Goal: Task Accomplishment & Management: Manage account settings

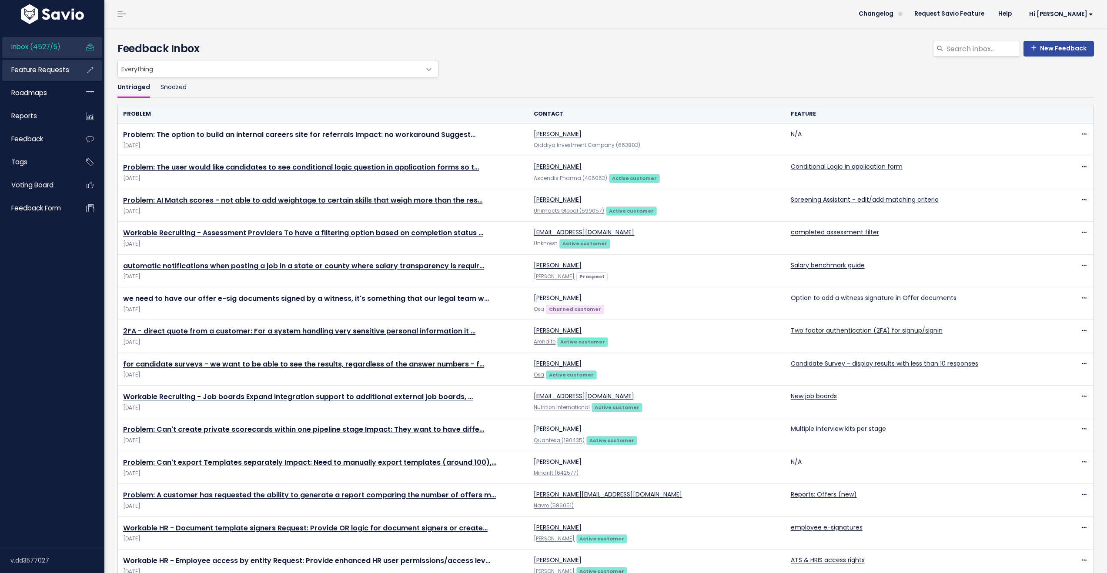
click at [42, 72] on span "Feature Requests" at bounding box center [40, 69] width 58 height 9
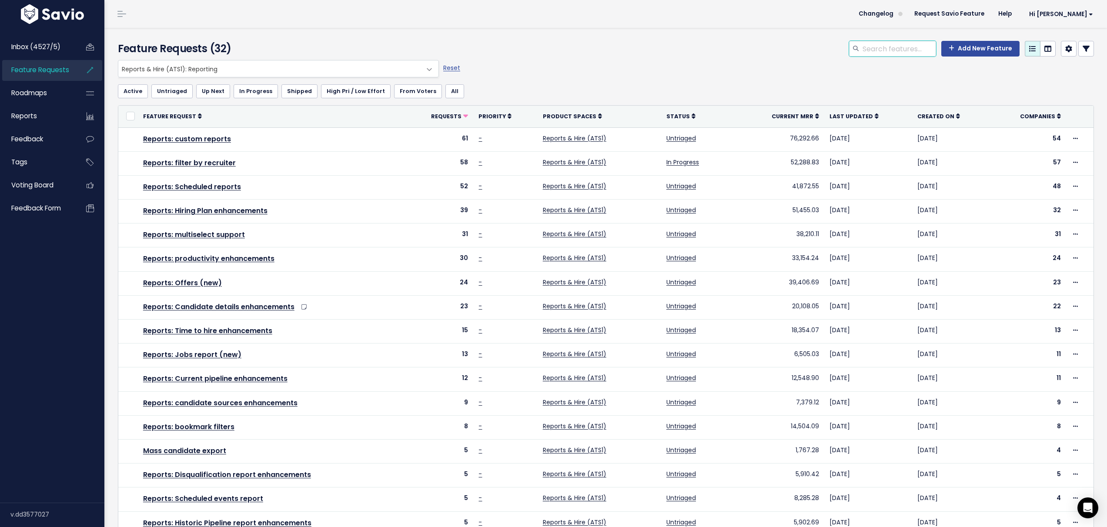
click at [917, 48] on input "search" at bounding box center [899, 49] width 74 height 16
type input "team productivity"
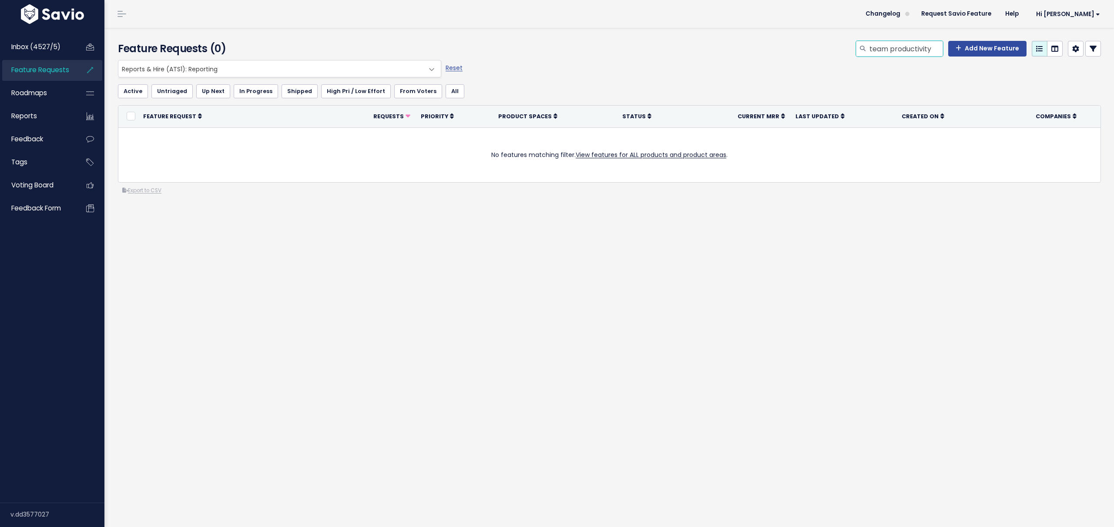
click at [911, 45] on input "team productivity" at bounding box center [905, 49] width 74 height 16
click at [873, 50] on input "team productivity" at bounding box center [905, 49] width 74 height 16
type input "productivity"
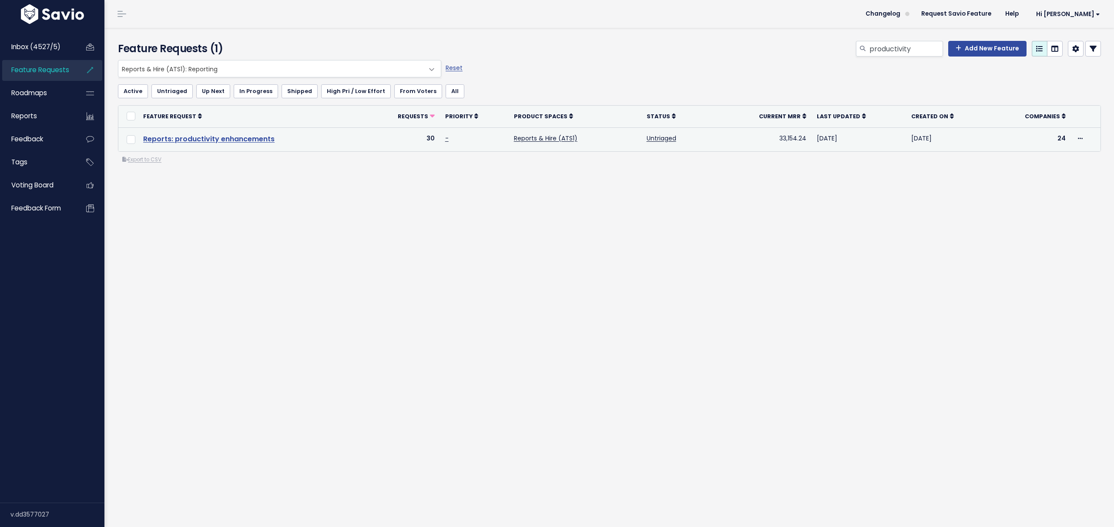
click at [213, 136] on link "Reports: productivity enhancements" at bounding box center [208, 139] width 131 height 10
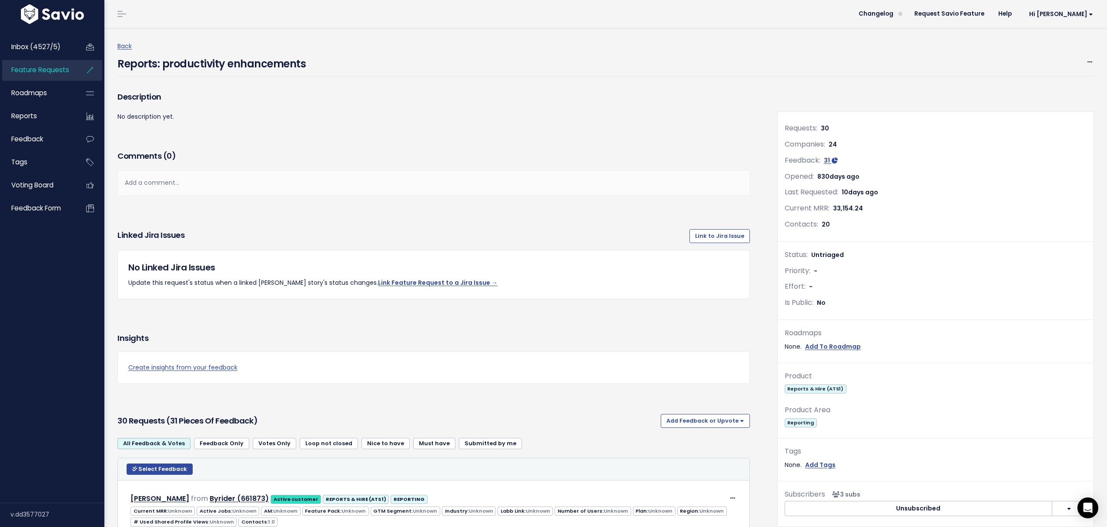
click at [191, 185] on div "Add a comment..." at bounding box center [433, 183] width 633 height 26
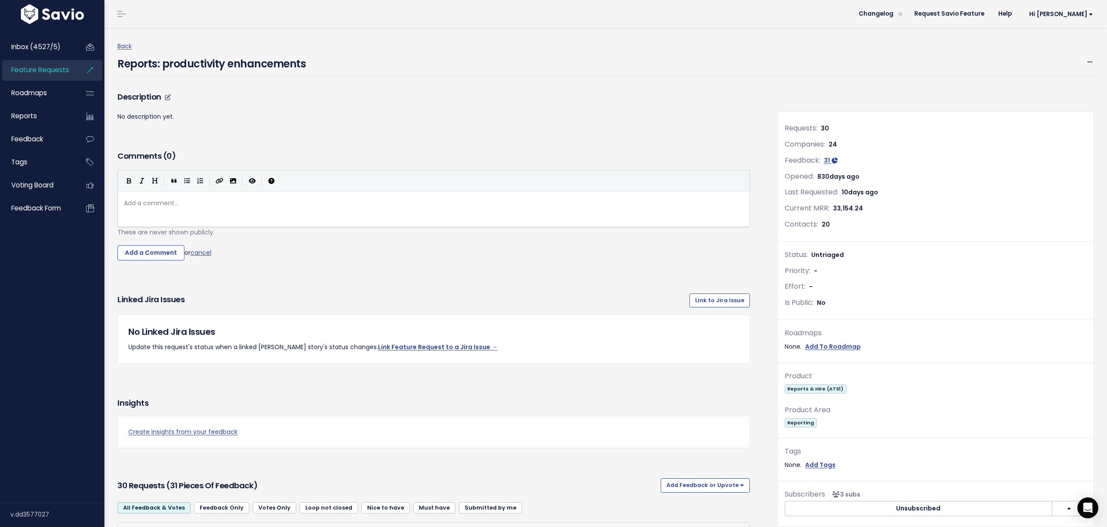
click at [151, 115] on p "No description yet." at bounding box center [433, 116] width 633 height 11
click at [170, 96] on icon at bounding box center [168, 97] width 6 height 6
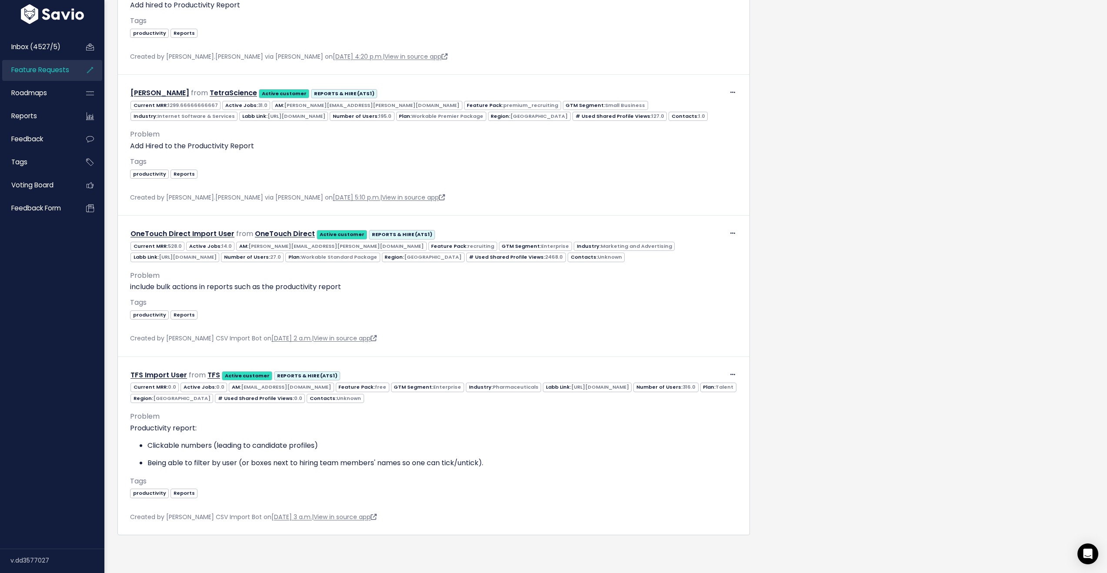
scroll to position [4321, 0]
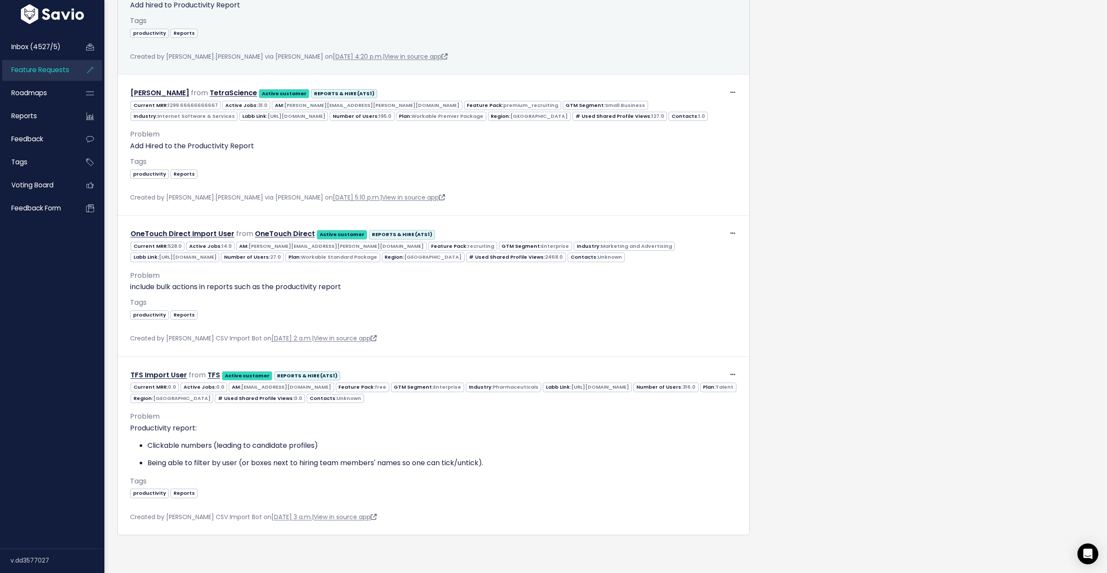
click at [705, 18] on link "Delete" at bounding box center [706, 9] width 63 height 17
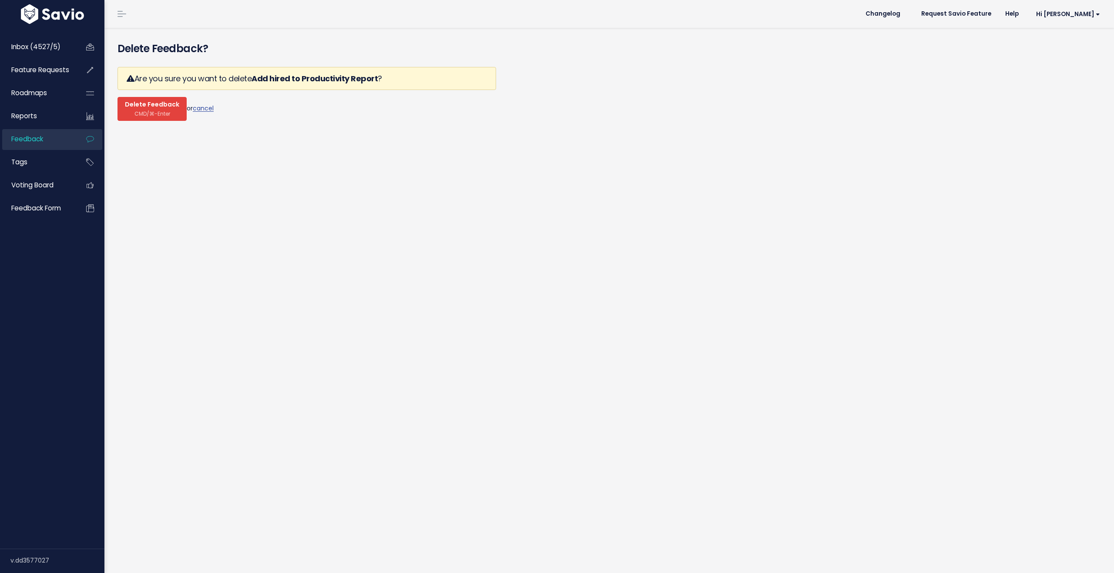
click at [165, 105] on span "Delete Feedback" at bounding box center [152, 105] width 54 height 8
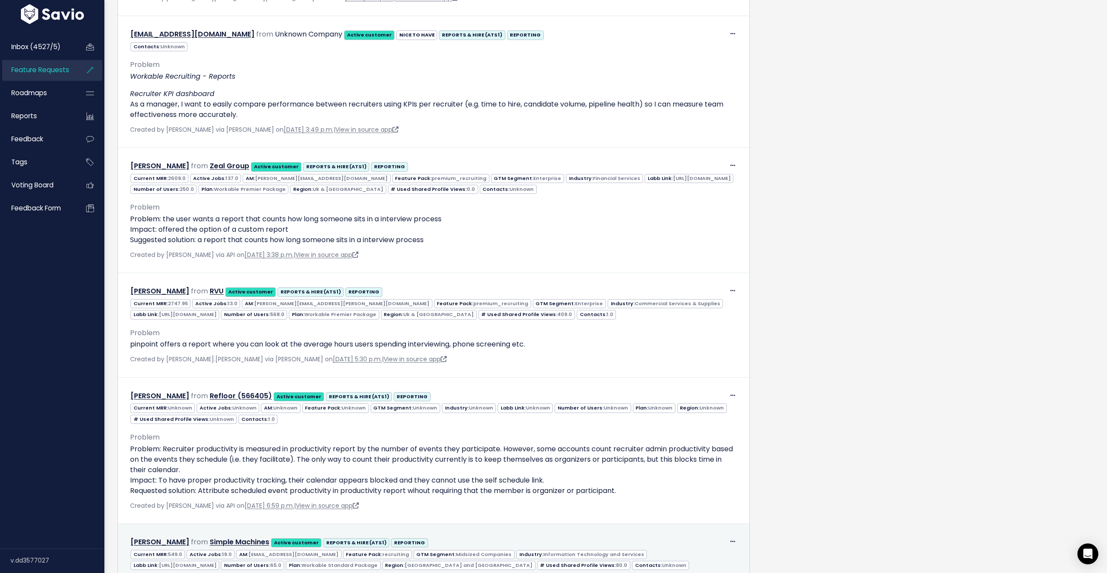
scroll to position [619, 0]
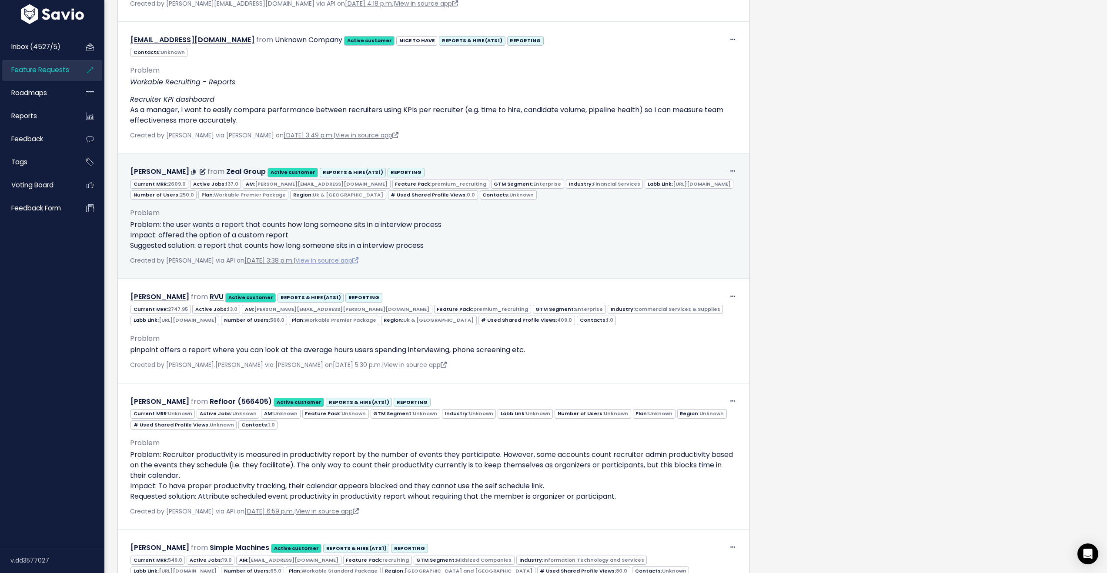
click at [349, 261] on link "View in source app" at bounding box center [326, 260] width 63 height 9
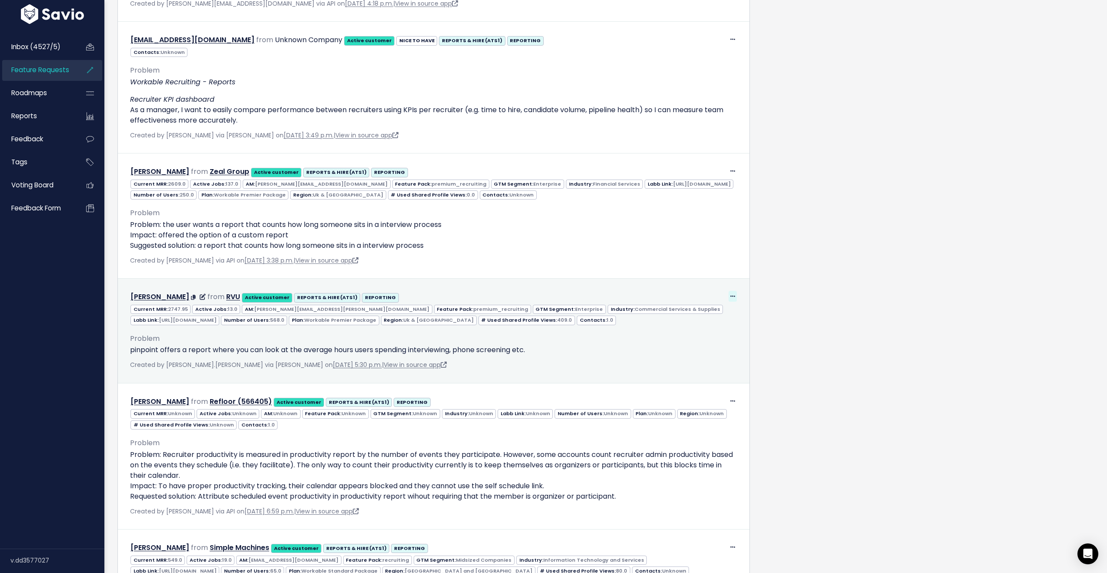
click at [730, 298] on icon at bounding box center [732, 297] width 5 height 6
click at [709, 357] on link "Delete" at bounding box center [706, 354] width 63 height 17
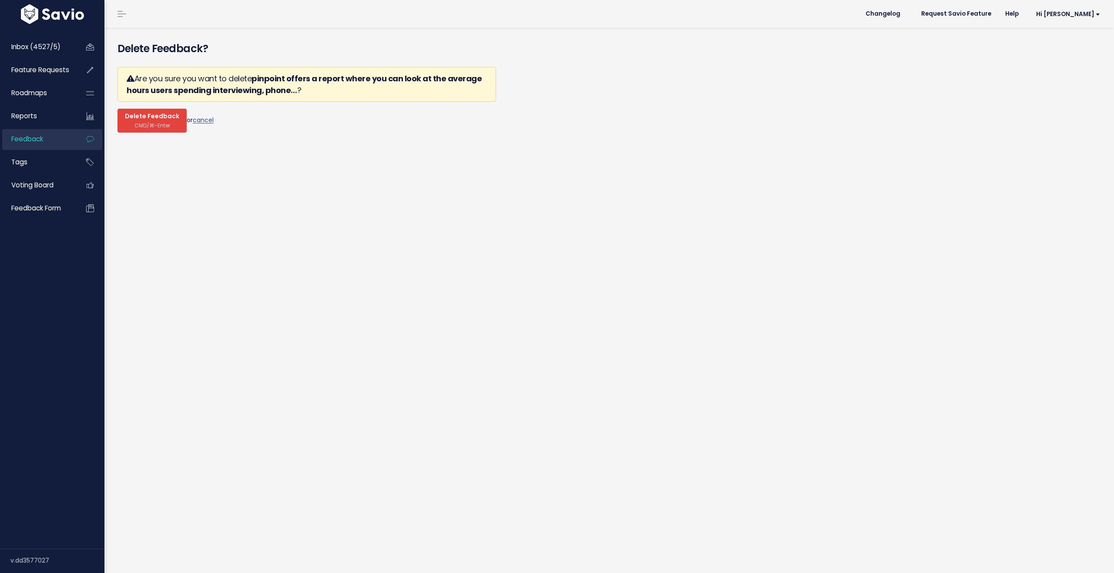
click at [123, 118] on button "Delete Feedback CMD/⌘-Enter" at bounding box center [151, 121] width 69 height 24
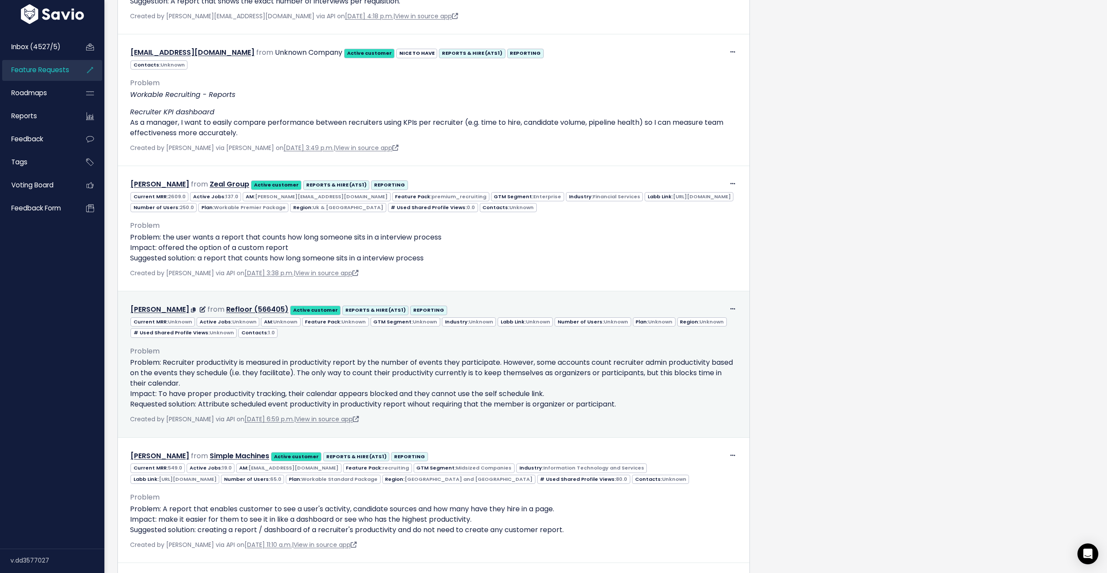
scroll to position [544, 0]
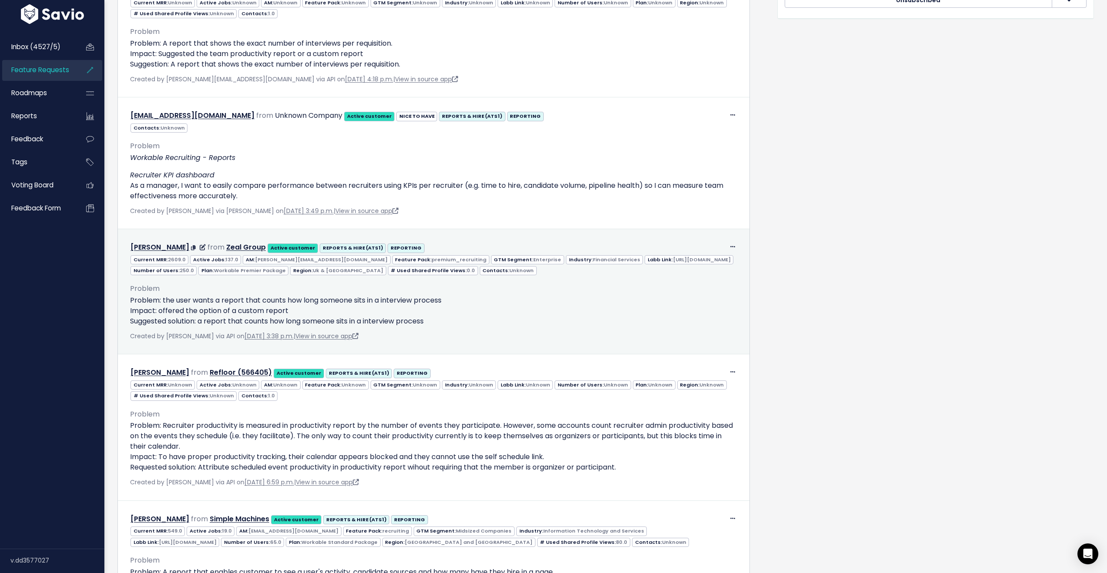
click at [667, 296] on p "Problem: the user wants a report that counts how long someone sits in a intervi…" at bounding box center [433, 310] width 607 height 31
click at [731, 248] on span at bounding box center [733, 246] width 8 height 11
click at [703, 306] on link "Delete" at bounding box center [706, 305] width 63 height 17
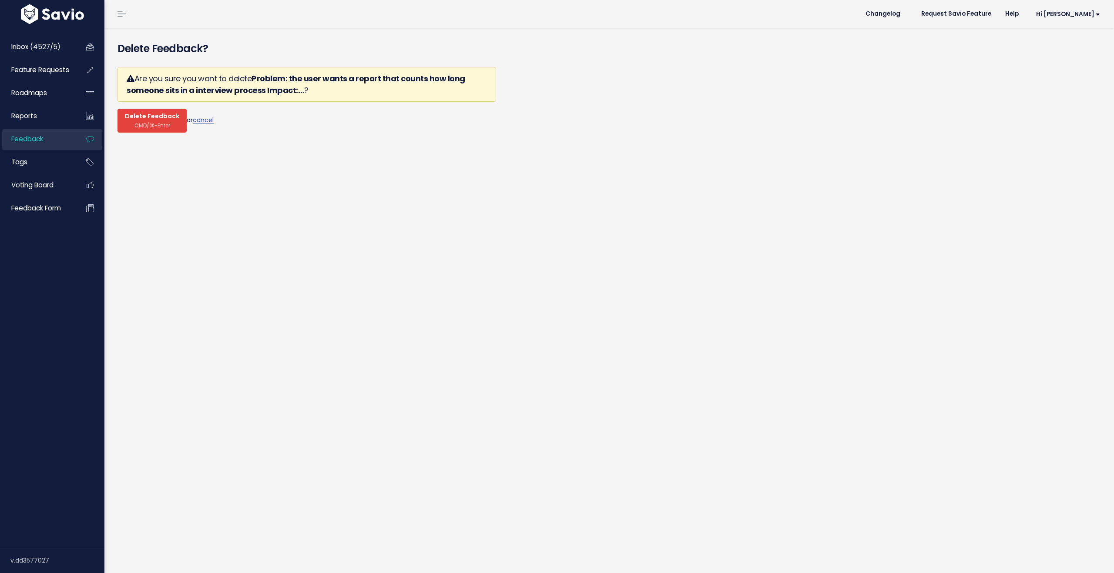
click at [172, 129] on button "Delete Feedback CMD/⌘-Enter" at bounding box center [151, 121] width 69 height 24
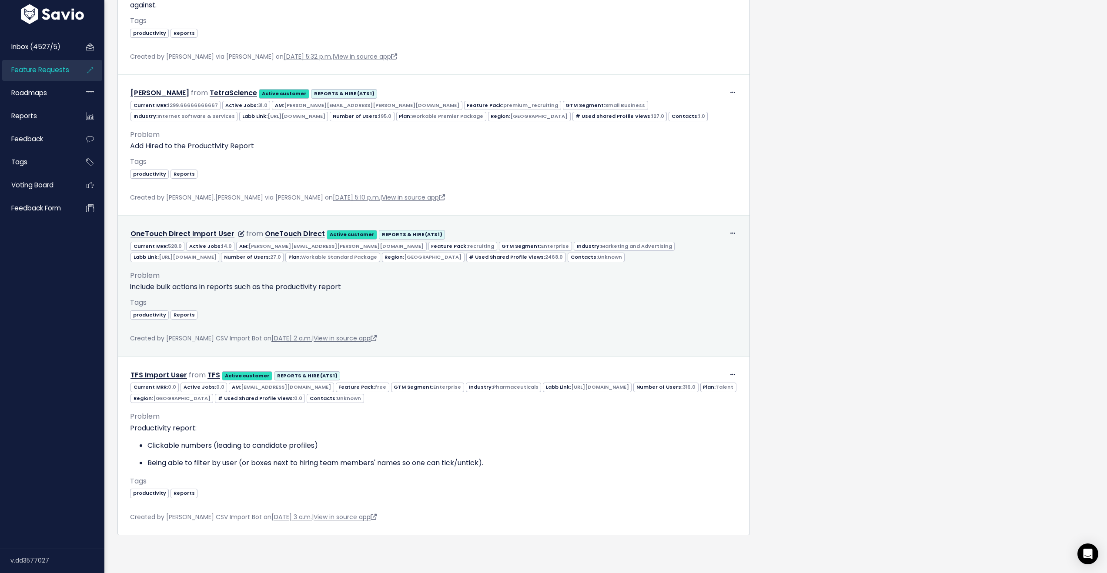
scroll to position [3972, 0]
click at [348, 343] on link "View in source app" at bounding box center [345, 338] width 63 height 9
click at [330, 343] on link "View in source app" at bounding box center [345, 338] width 63 height 9
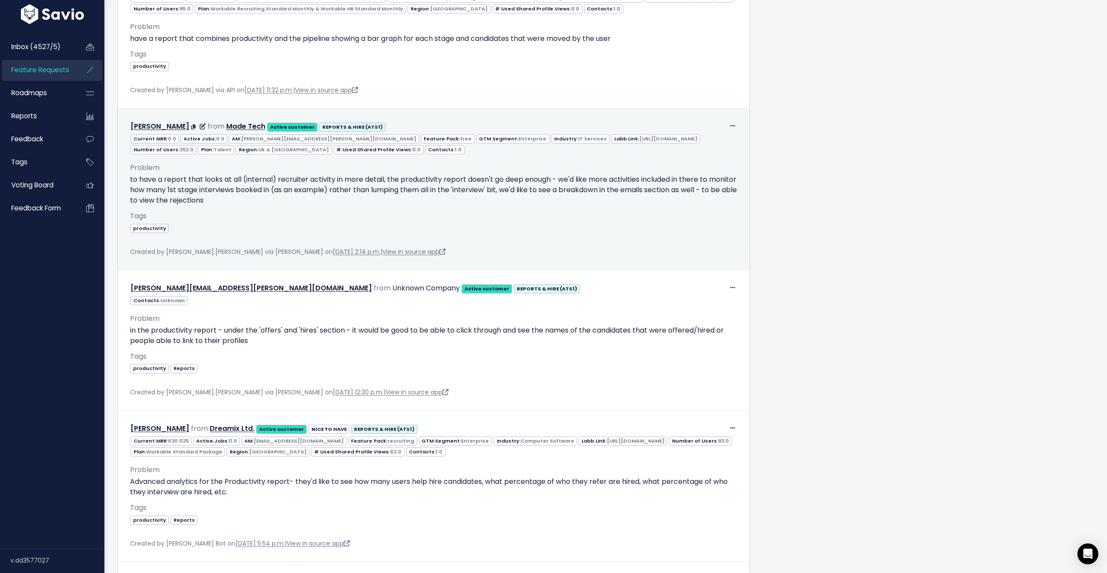
scroll to position [2590, 0]
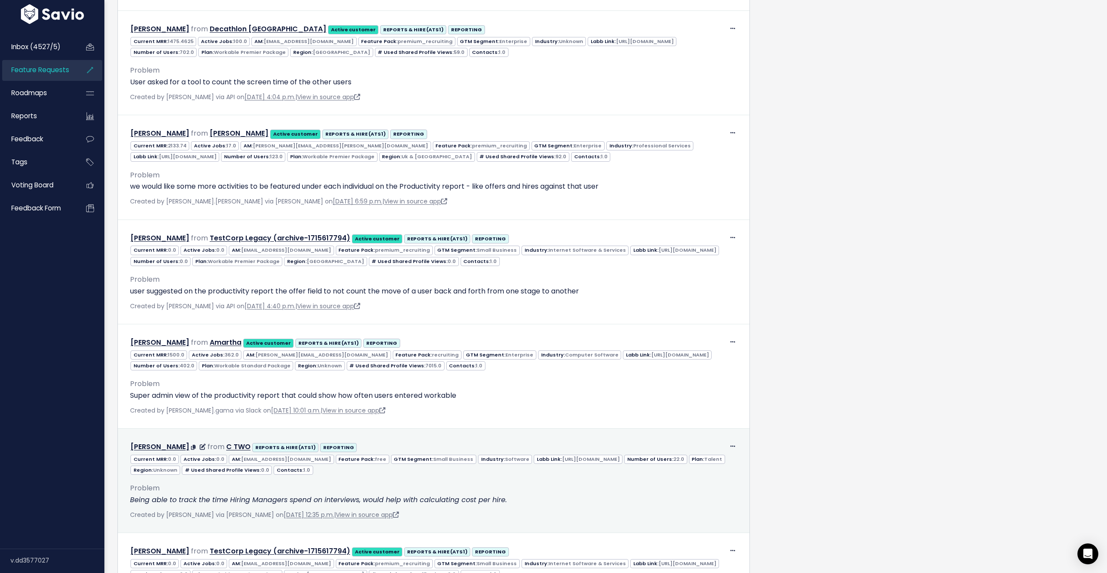
scroll to position [1477, 0]
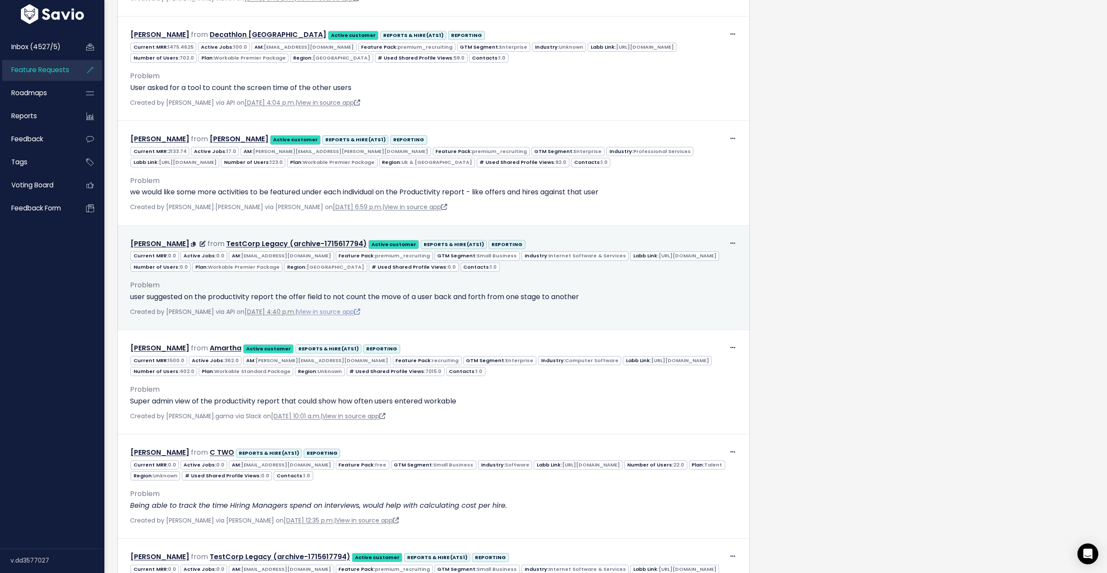
click at [337, 311] on link "View in source app" at bounding box center [328, 312] width 63 height 9
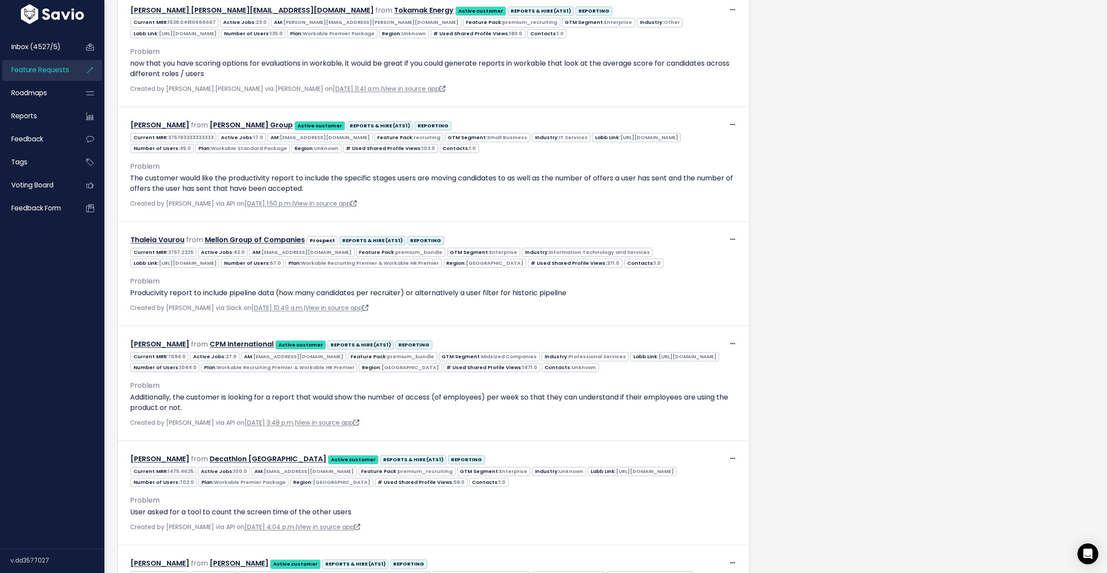
scroll to position [1038, 0]
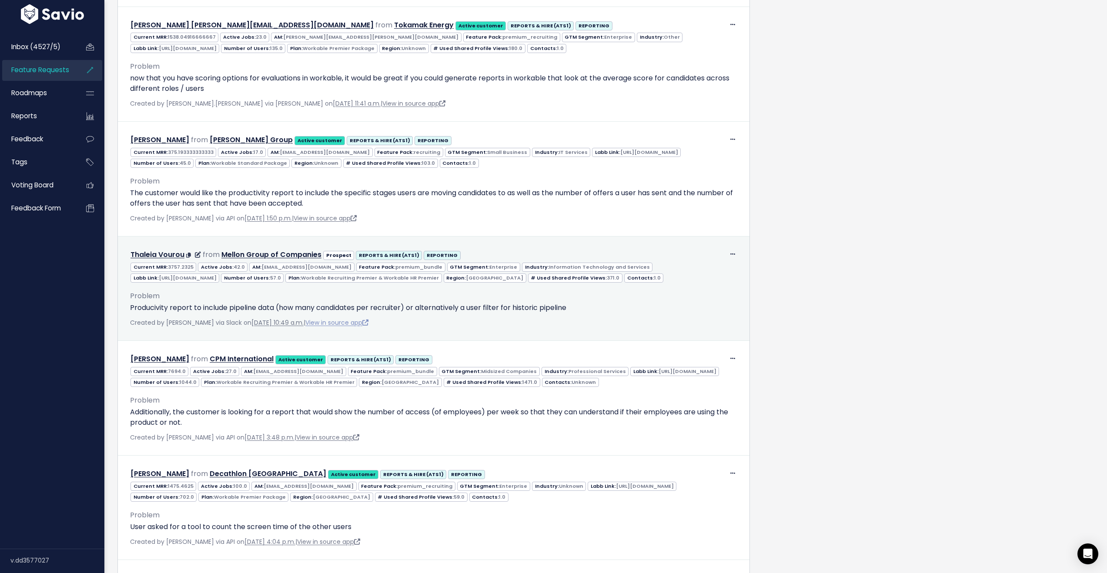
click at [355, 321] on link "View in source app" at bounding box center [336, 322] width 63 height 9
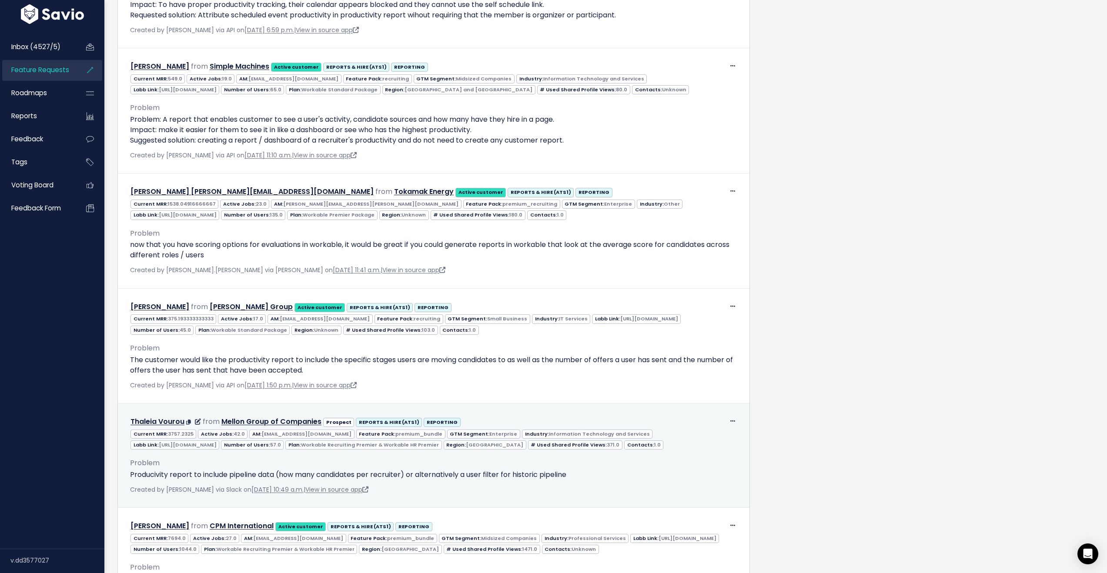
scroll to position [692, 0]
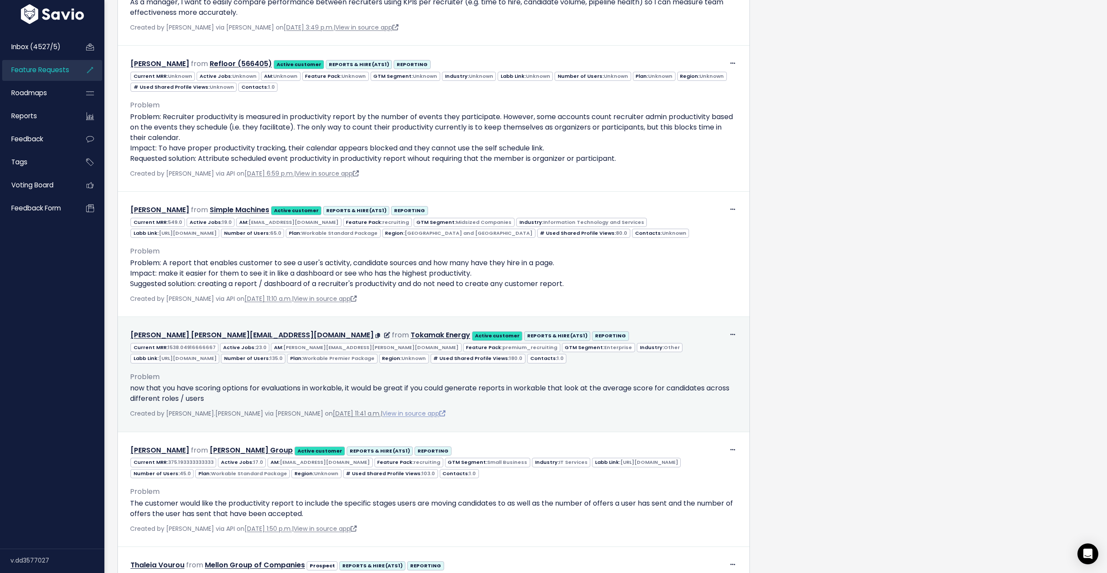
click at [382, 415] on link "View in source app" at bounding box center [413, 413] width 63 height 9
